Goal: Task Accomplishment & Management: Manage account settings

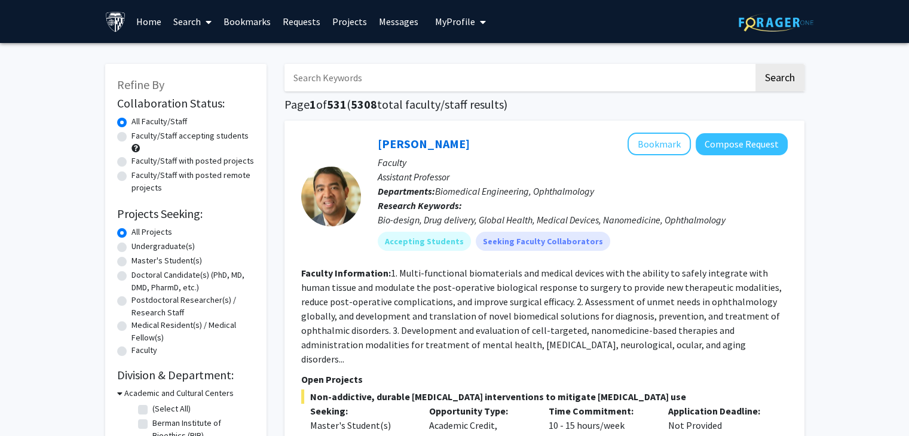
click at [131, 261] on label "Master's Student(s)" at bounding box center [166, 261] width 71 height 13
click at [131, 261] on input "Master's Student(s)" at bounding box center [135, 259] width 8 height 8
radio input "true"
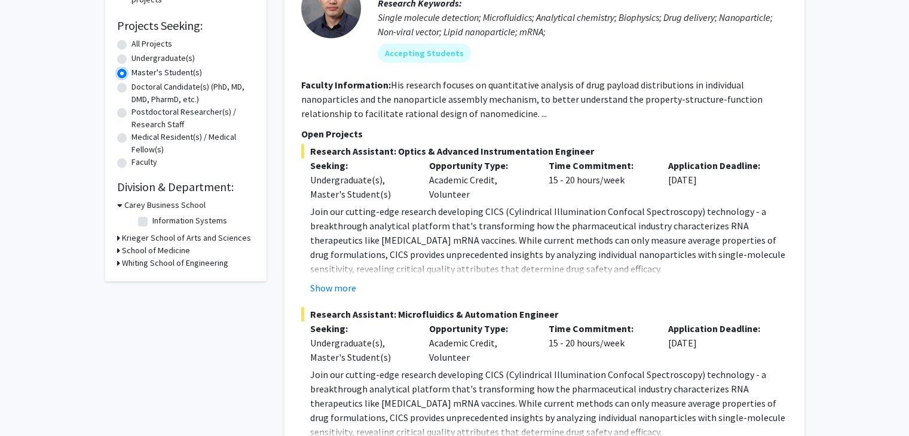
scroll to position [206, 0]
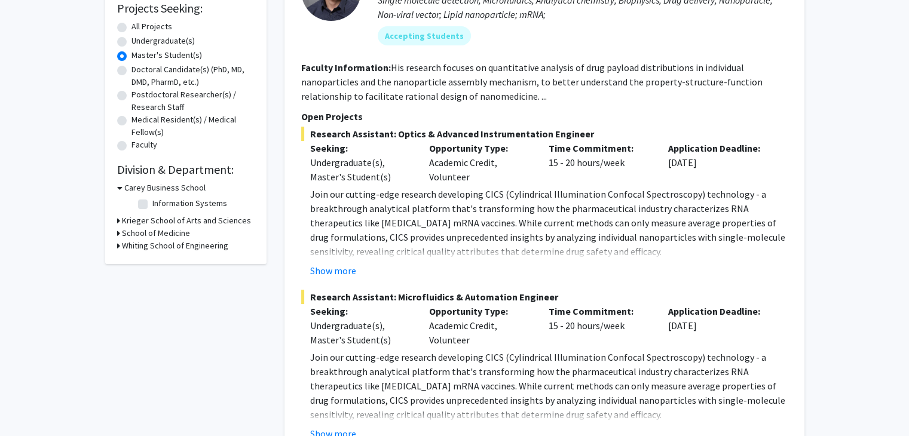
click at [126, 247] on h3 "Whiting School of Engineering" at bounding box center [175, 246] width 106 height 13
click at [152, 261] on label "(Select All)" at bounding box center [171, 261] width 38 height 13
click at [152, 261] on input "(Select All)" at bounding box center [156, 259] width 8 height 8
checkbox input "true"
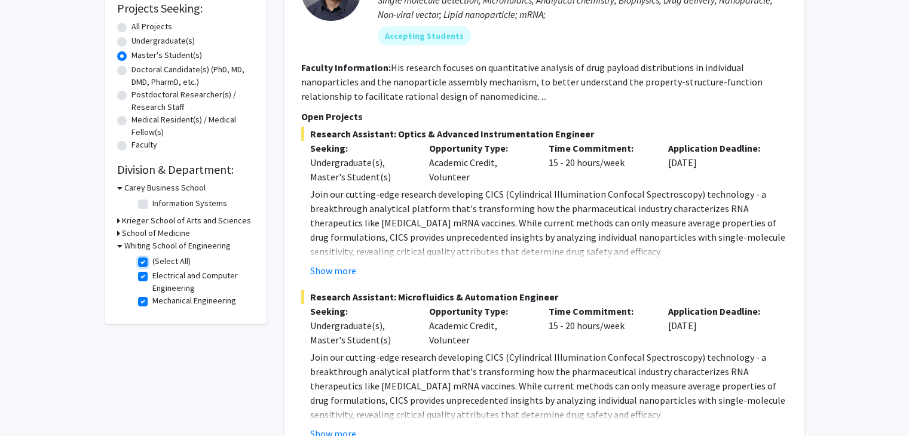
checkbox input "true"
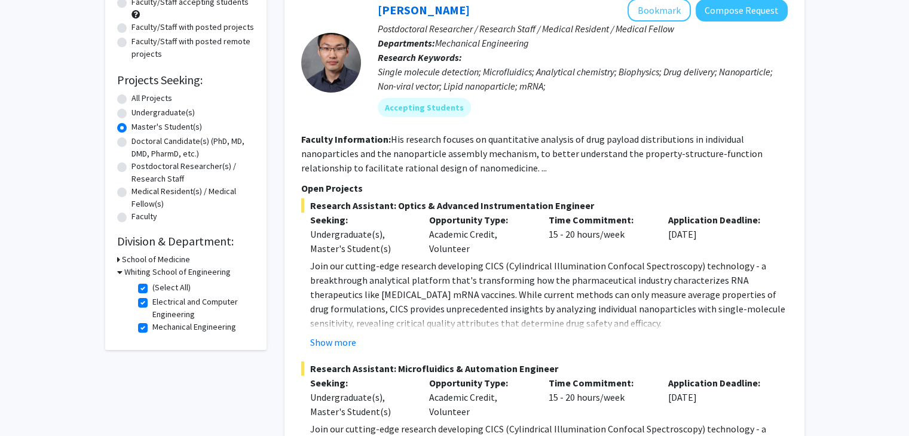
scroll to position [135, 0]
click at [336, 338] on button "Show more" at bounding box center [333, 341] width 46 height 14
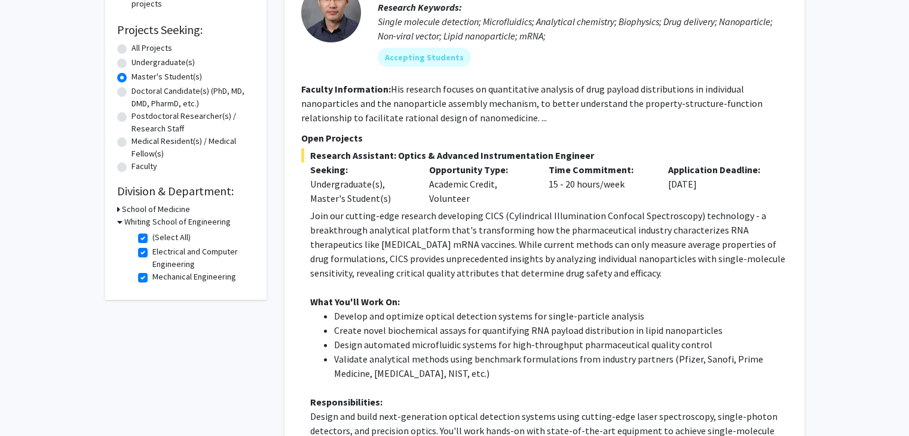
scroll to position [194, 0]
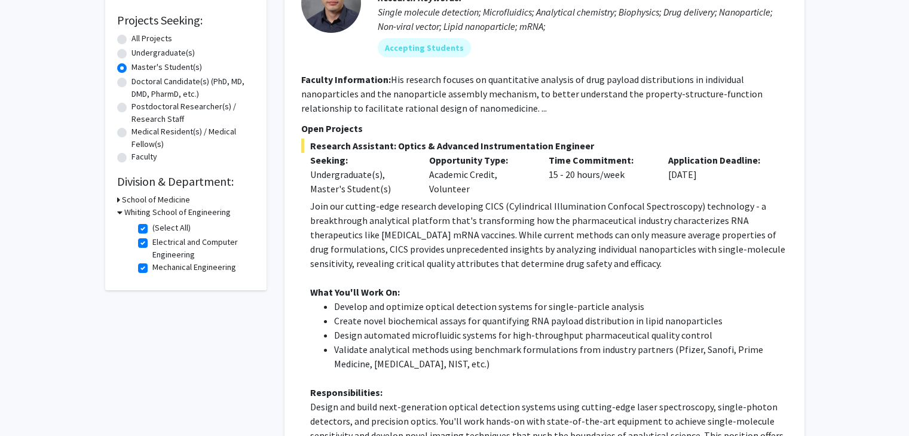
click at [142, 204] on h3 "School of Medicine" at bounding box center [156, 200] width 68 height 13
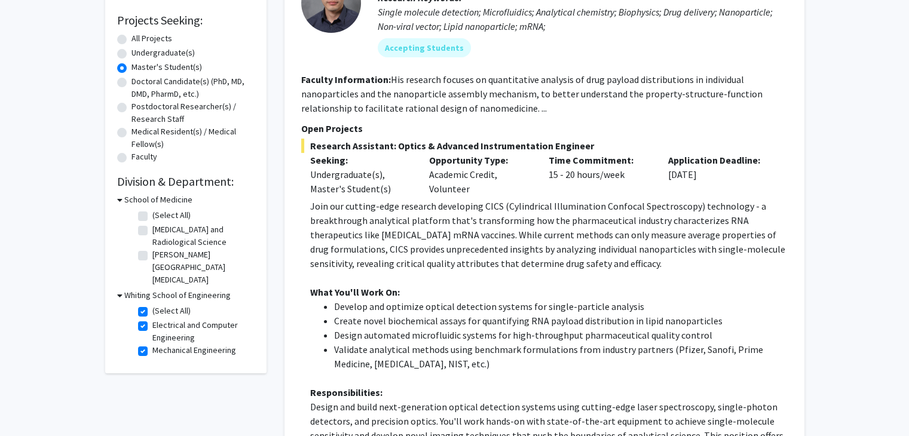
click at [142, 204] on h3 "School of Medicine" at bounding box center [158, 200] width 68 height 13
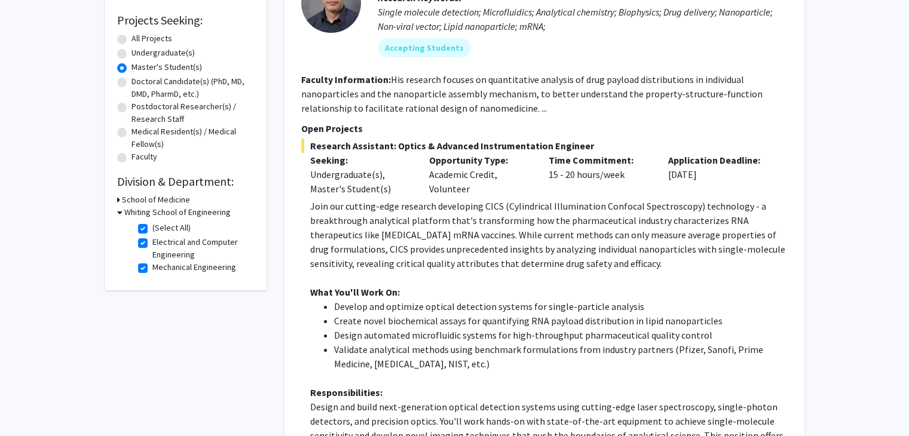
click at [152, 214] on h3 "Whiting School of Engineering" at bounding box center [177, 212] width 106 height 13
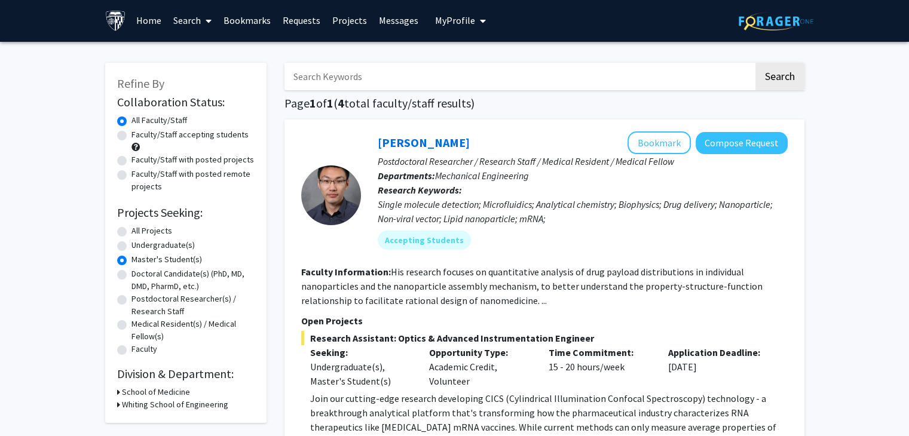
scroll to position [0, 0]
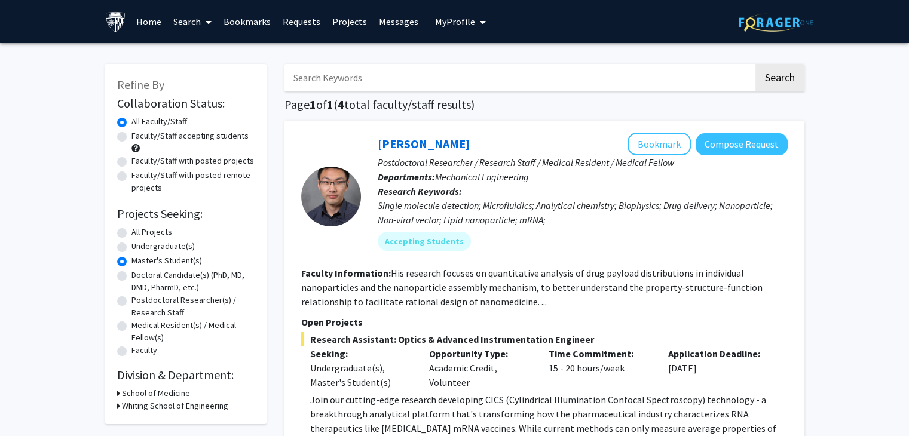
click at [151, 18] on link "Home" at bounding box center [148, 22] width 37 height 42
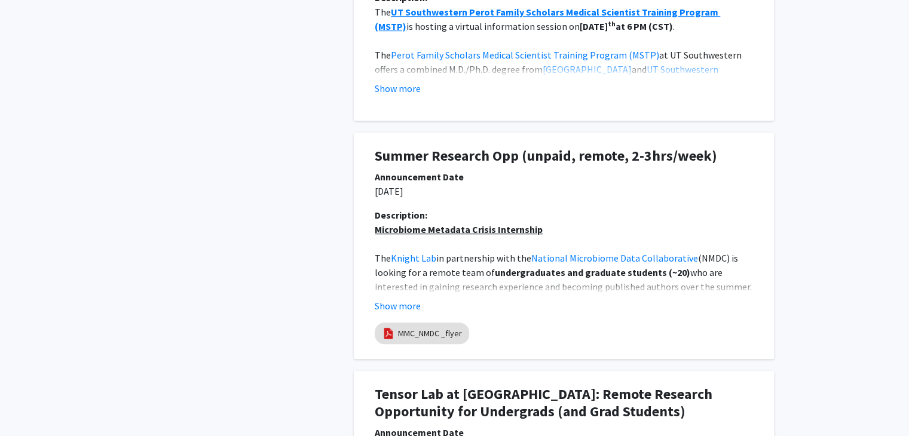
scroll to position [815, 0]
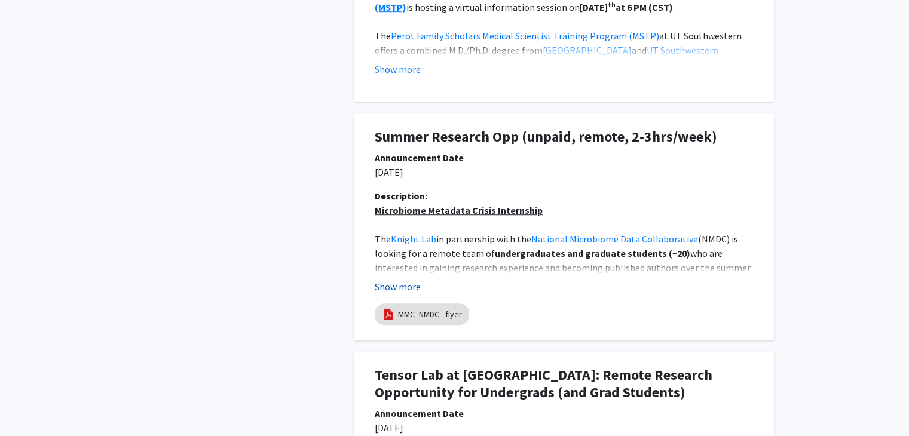
click at [409, 285] on button "Show more" at bounding box center [398, 287] width 46 height 14
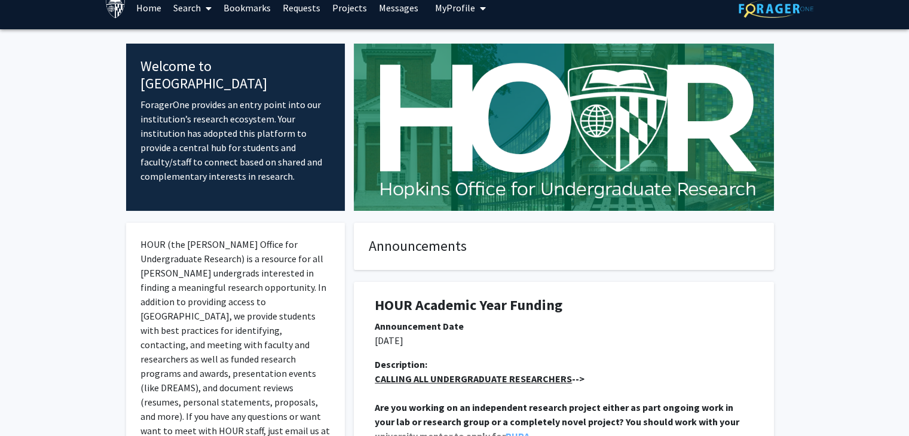
scroll to position [0, 0]
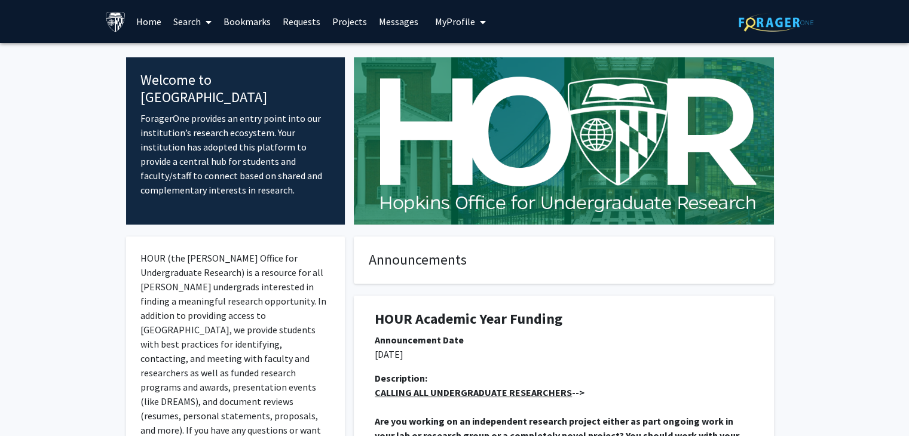
click at [387, 17] on link "Messages" at bounding box center [398, 22] width 51 height 42
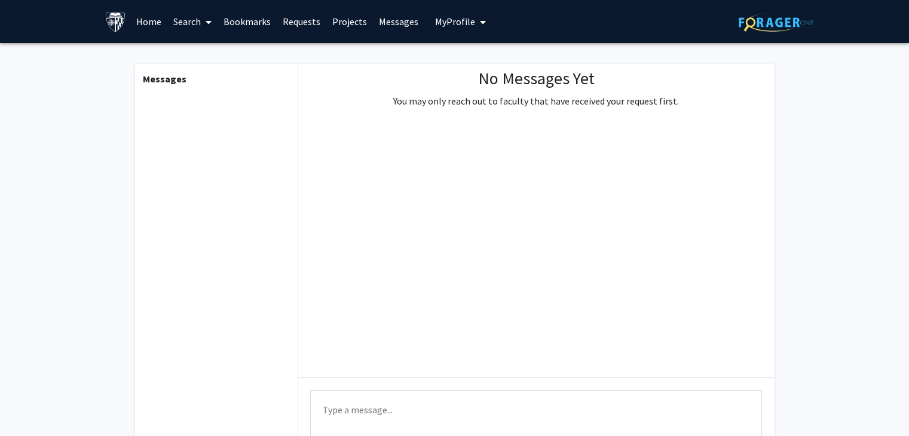
click at [440, 26] on span "My Profile" at bounding box center [455, 22] width 40 height 12
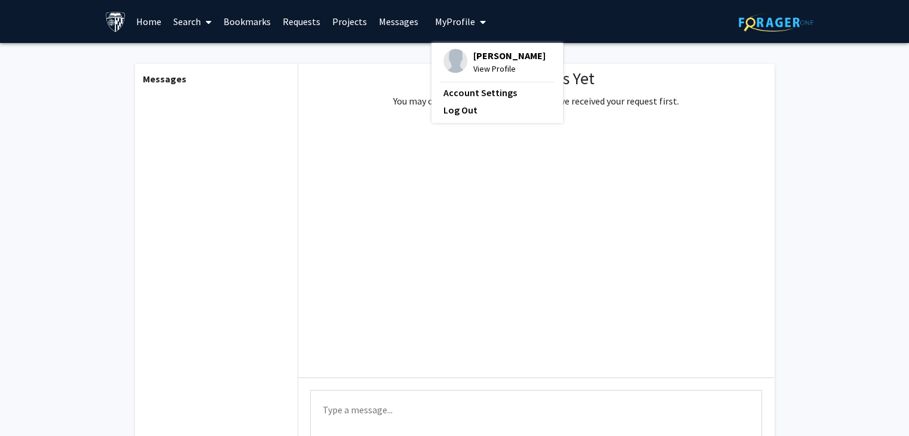
click at [495, 57] on span "[PERSON_NAME]" at bounding box center [509, 55] width 72 height 13
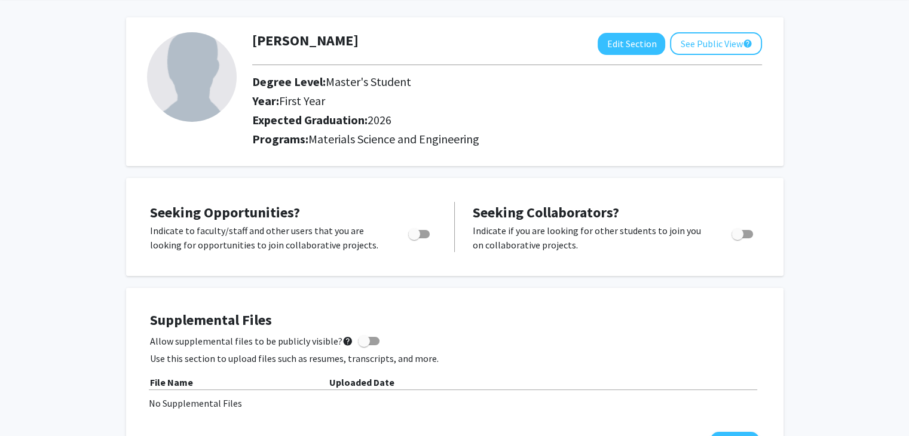
scroll to position [48, 0]
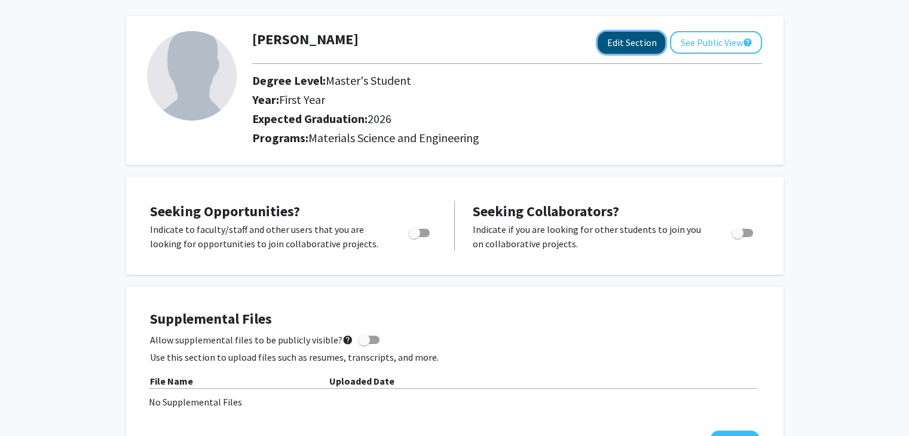
click at [624, 44] on button "Edit Section" at bounding box center [632, 43] width 68 height 22
select select "first_year"
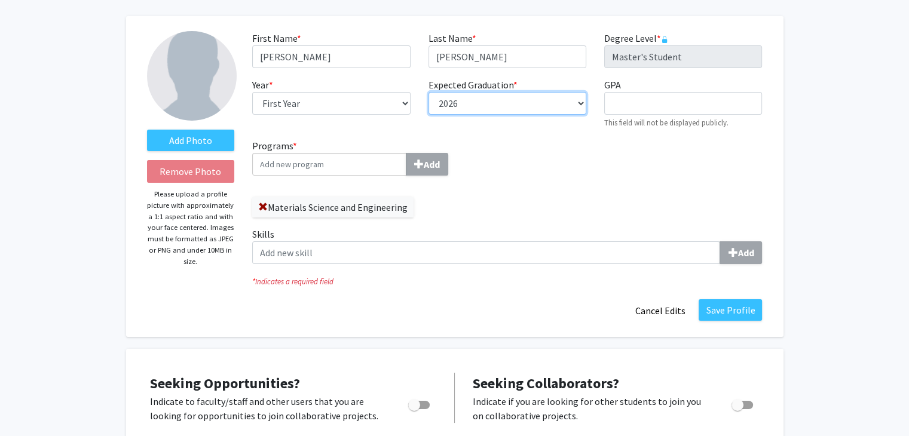
click at [458, 103] on select "--- 2018 2019 2020 2021 2022 2023 2024 2025 2026 2027 2028 2029 2030 2031" at bounding box center [507, 103] width 158 height 23
select select "2027"
click at [428, 92] on select "--- 2018 2019 2020 2021 2022 2023 2024 2025 2026 2027 2028 2029 2030 2031" at bounding box center [507, 103] width 158 height 23
click at [576, 101] on select "--- 2018 2019 2020 2021 2022 2023 2024 2025 2026 2027 2028 2029 2030 2031" at bounding box center [507, 103] width 158 height 23
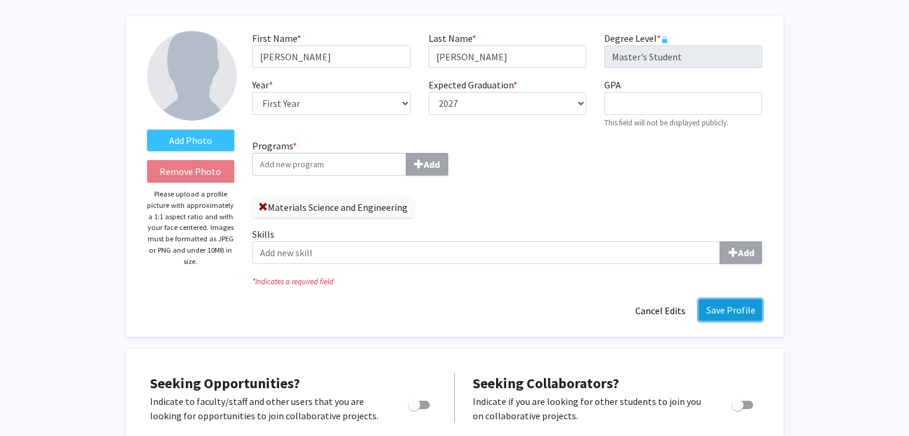
click at [724, 311] on button "Save Profile" at bounding box center [730, 310] width 63 height 22
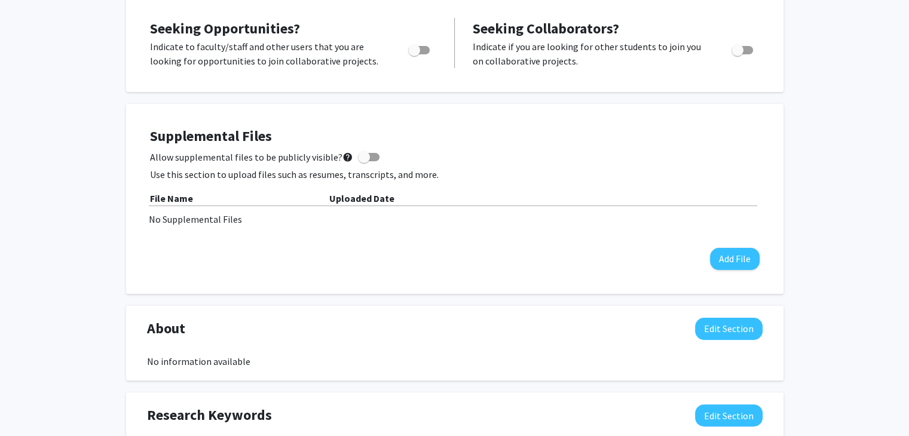
scroll to position [0, 0]
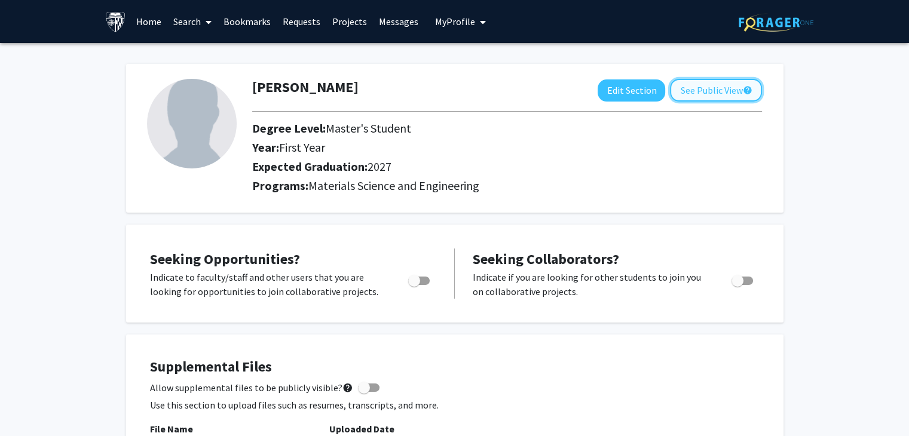
click at [706, 96] on button "See Public View help" at bounding box center [716, 90] width 92 height 23
